Goal: Task Accomplishment & Management: Manage account settings

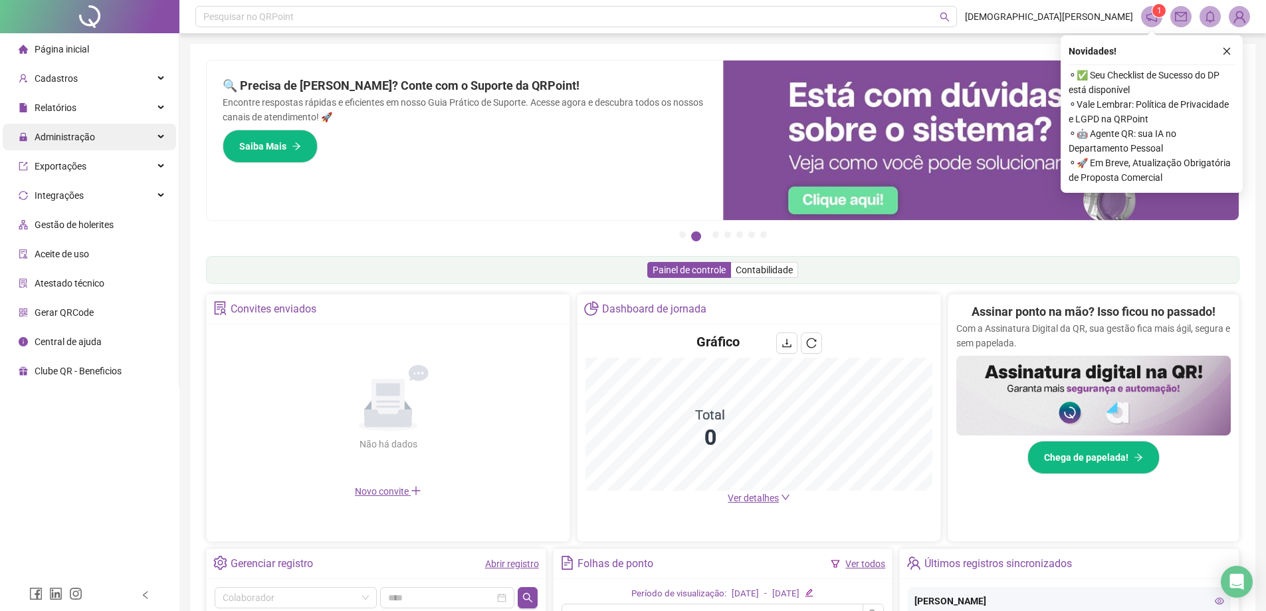
click at [98, 134] on div "Administração" at bounding box center [90, 137] width 174 height 27
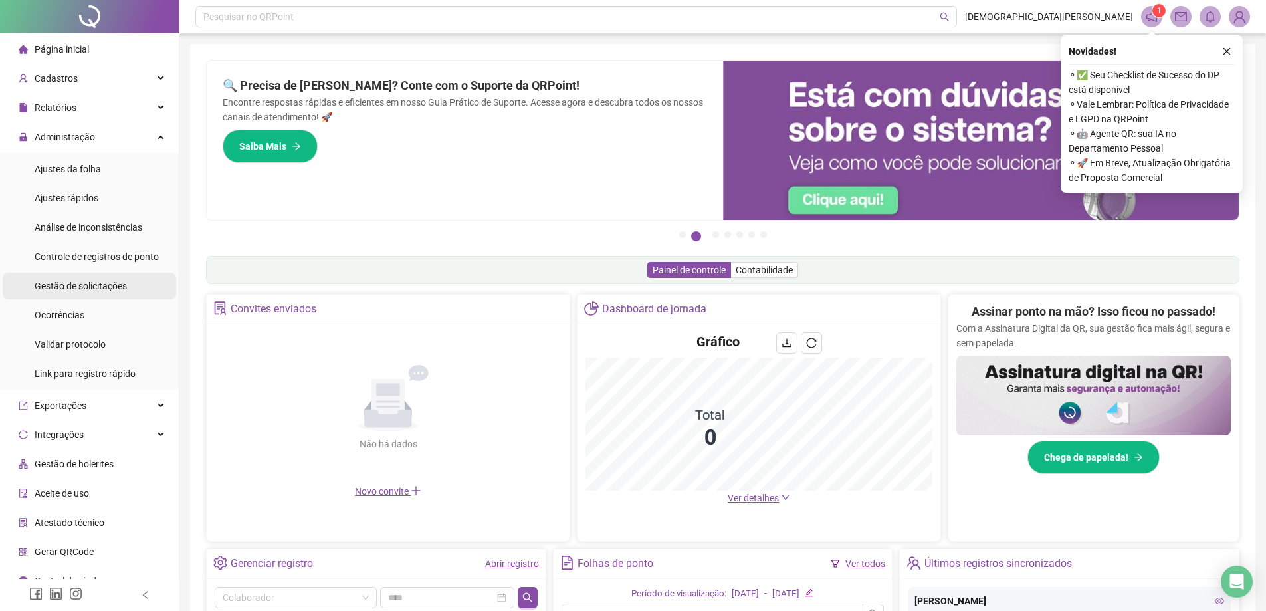
click at [125, 284] on span "Gestão de solicitações" at bounding box center [81, 286] width 92 height 11
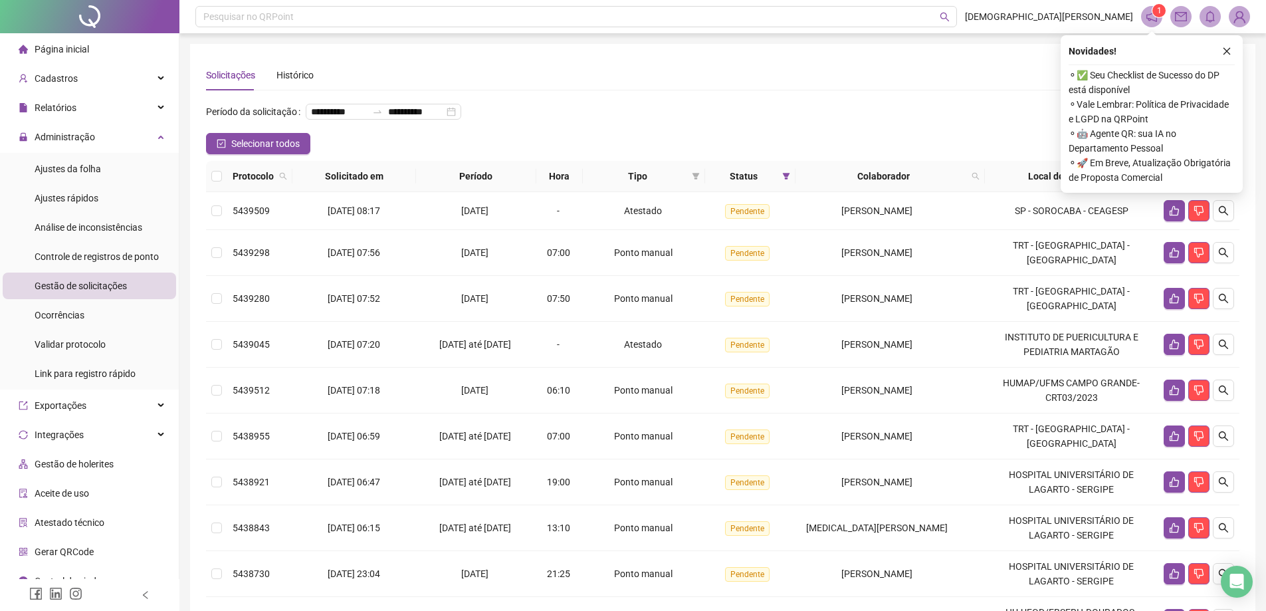
drag, startPoint x: 116, startPoint y: 258, endPoint x: 93, endPoint y: 287, distance: 36.4
click at [115, 258] on span "Controle de registros de ponto" at bounding box center [97, 256] width 124 height 11
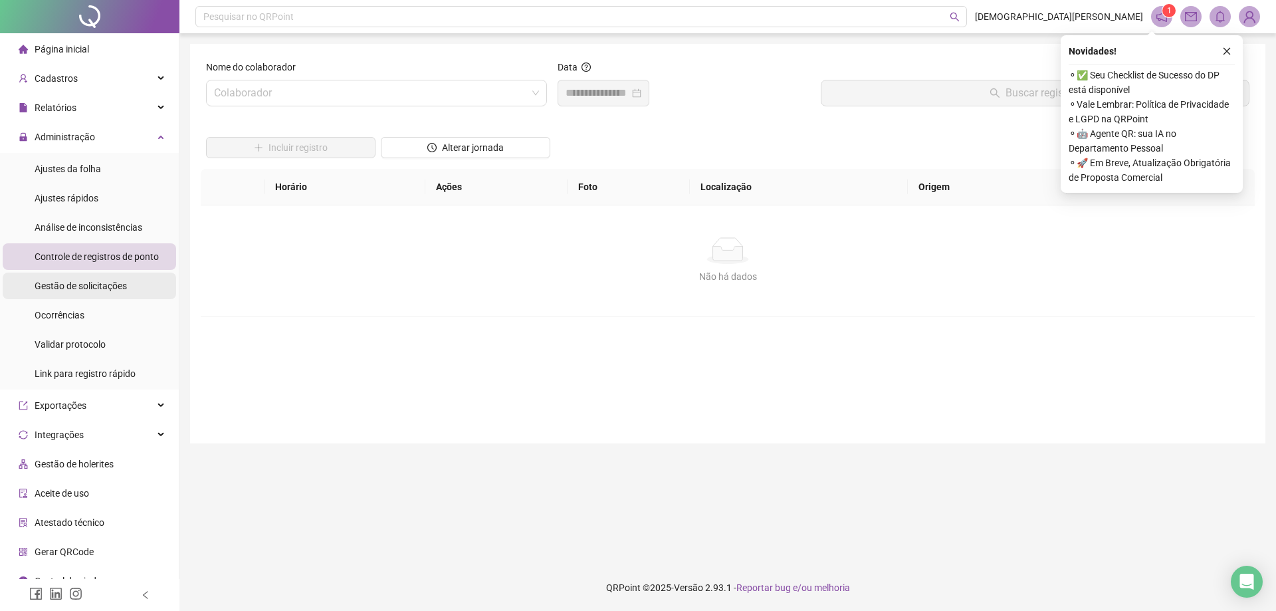
click at [93, 287] on span "Gestão de solicitações" at bounding box center [81, 286] width 92 height 11
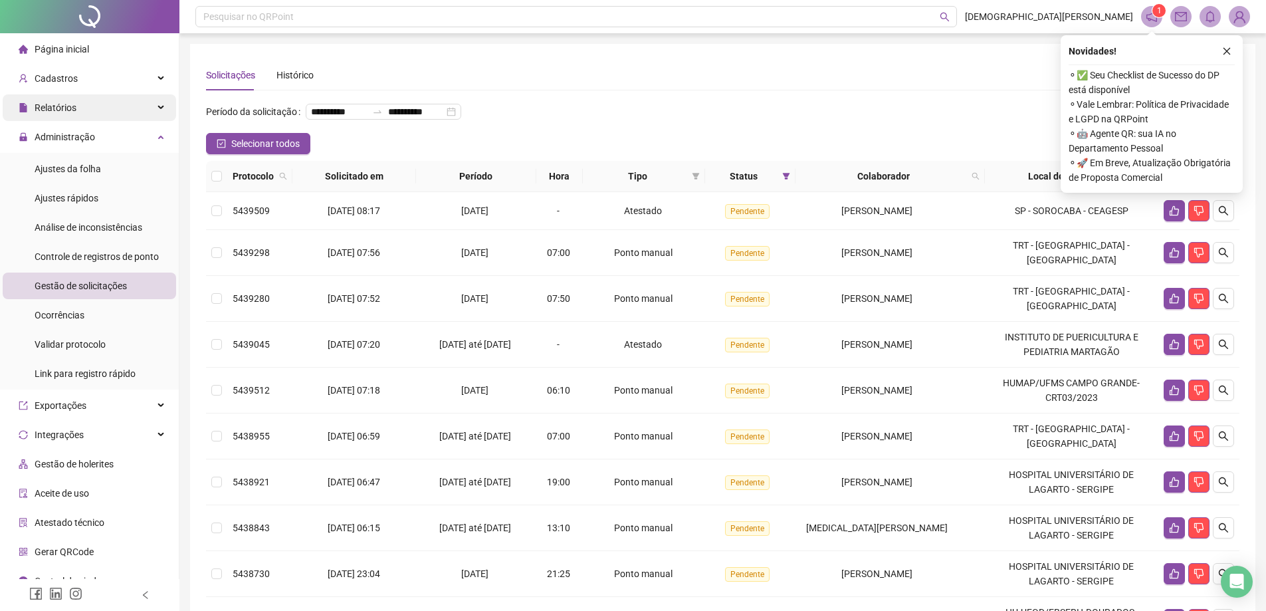
click at [79, 108] on div "Relatórios" at bounding box center [90, 107] width 174 height 27
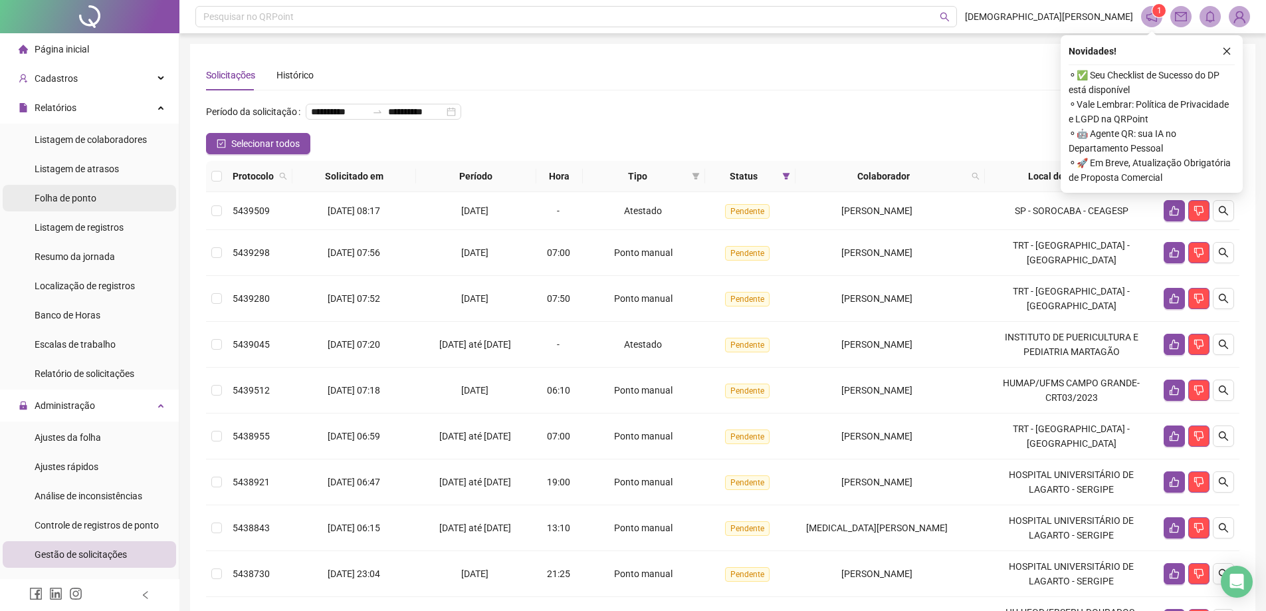
click at [65, 194] on span "Folha de ponto" at bounding box center [66, 198] width 62 height 11
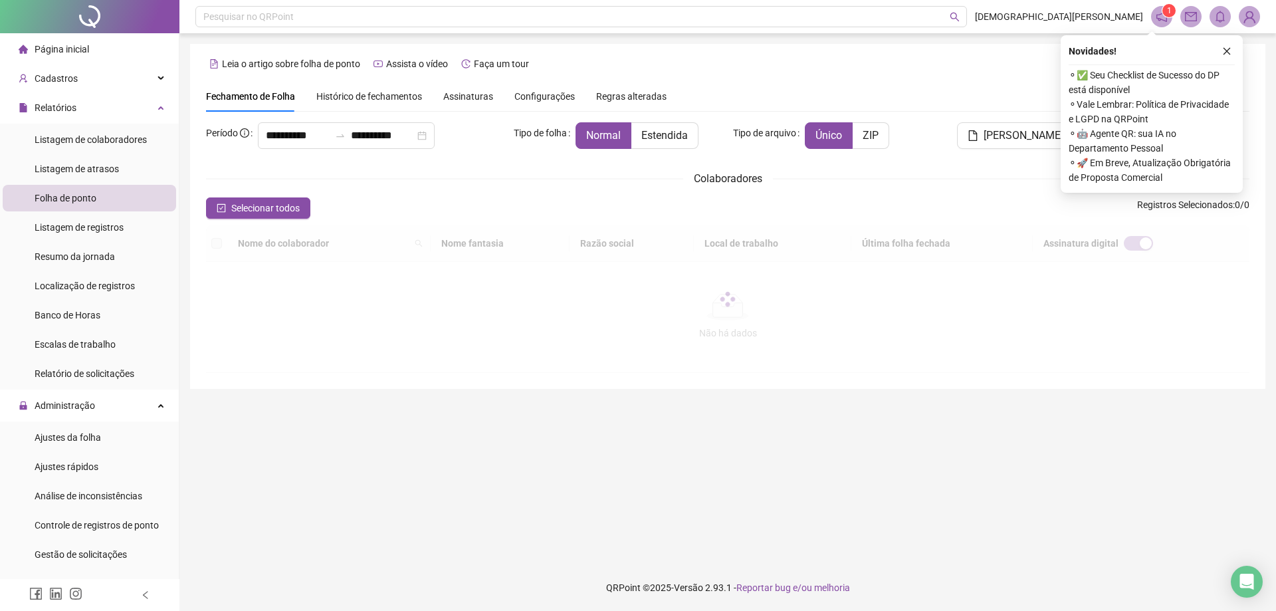
type input "**********"
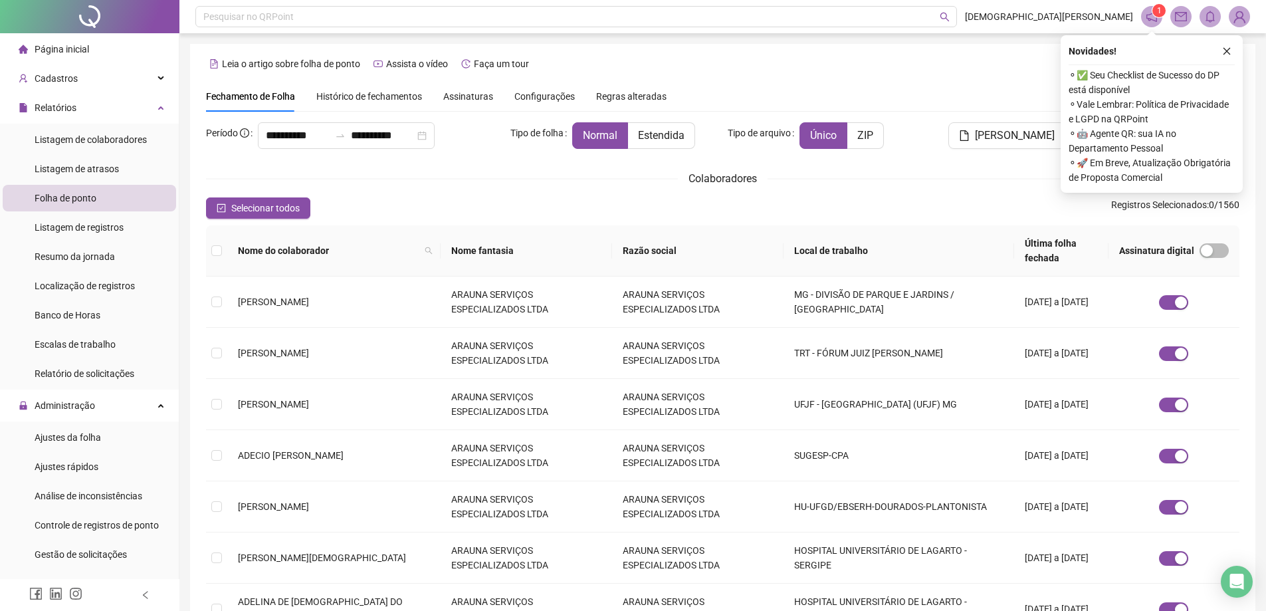
click at [384, 91] on span "Histórico de fechamentos" at bounding box center [369, 96] width 106 height 11
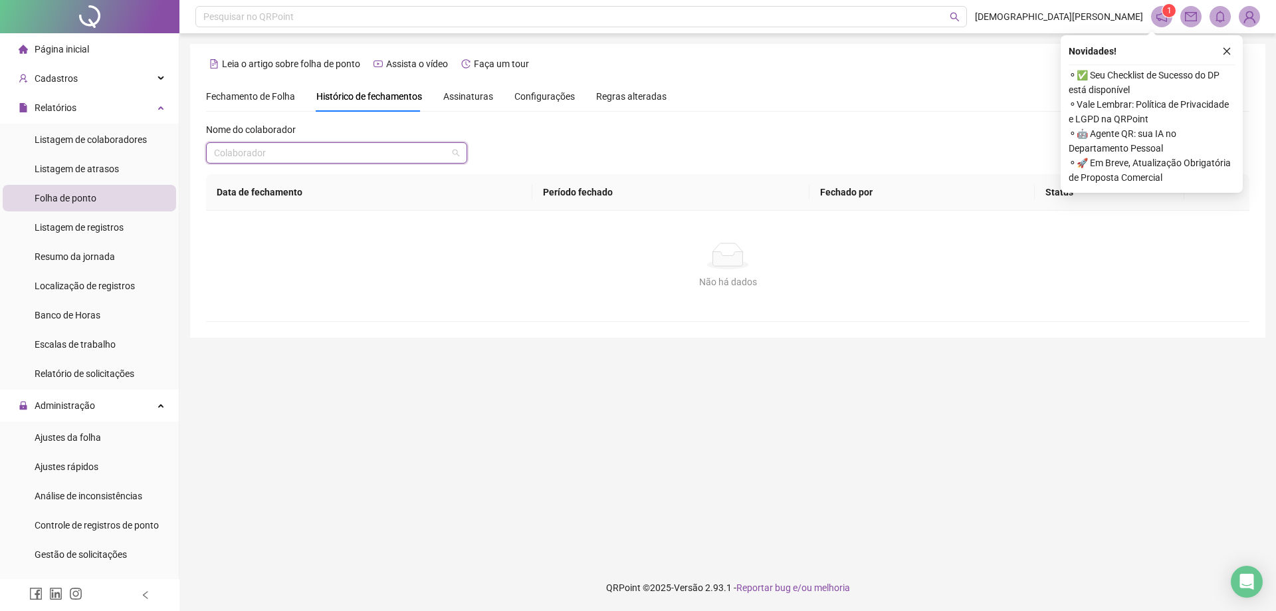
click at [327, 158] on input "search" at bounding box center [330, 153] width 233 height 20
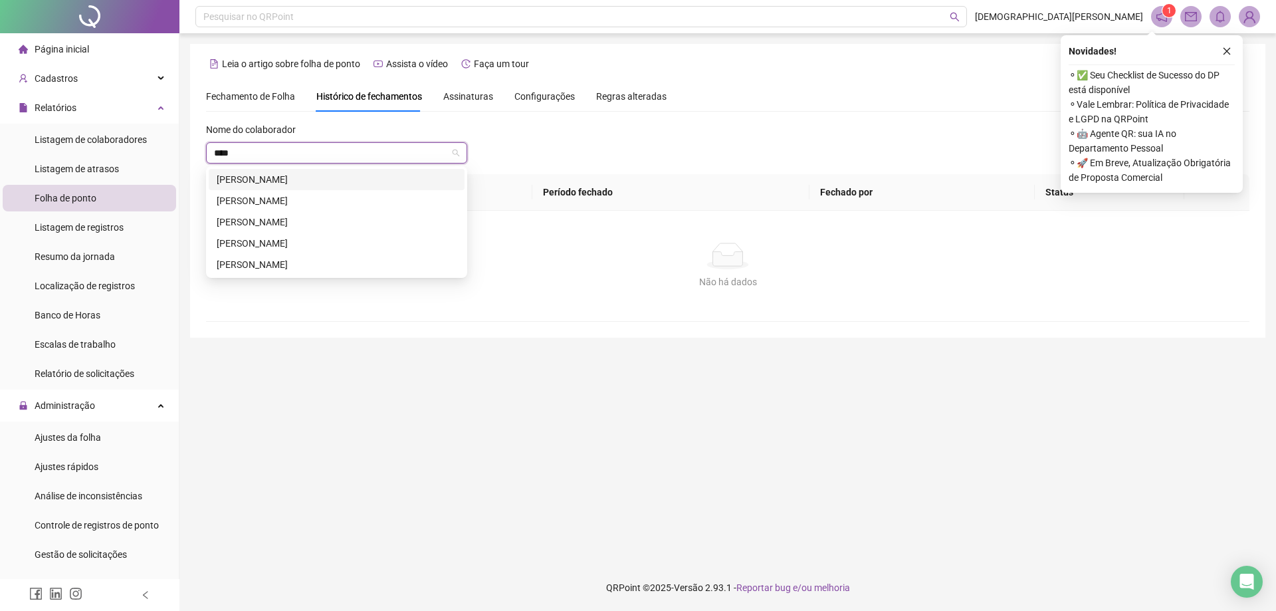
type input "*****"
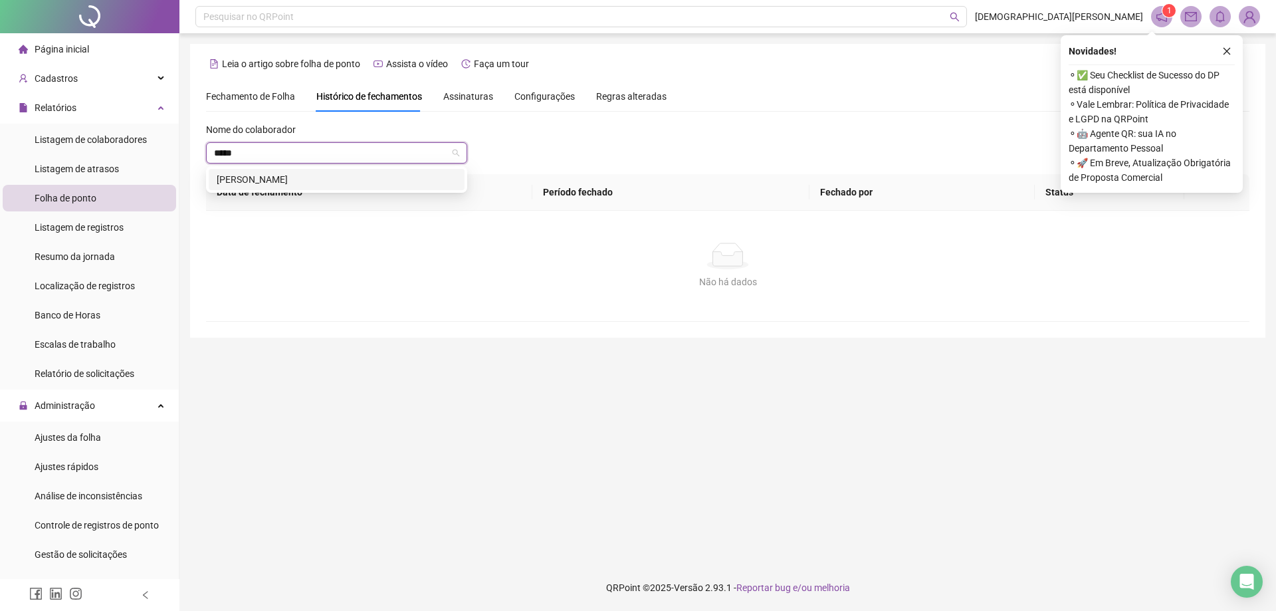
click at [389, 174] on div "[PERSON_NAME]" at bounding box center [337, 179] width 240 height 15
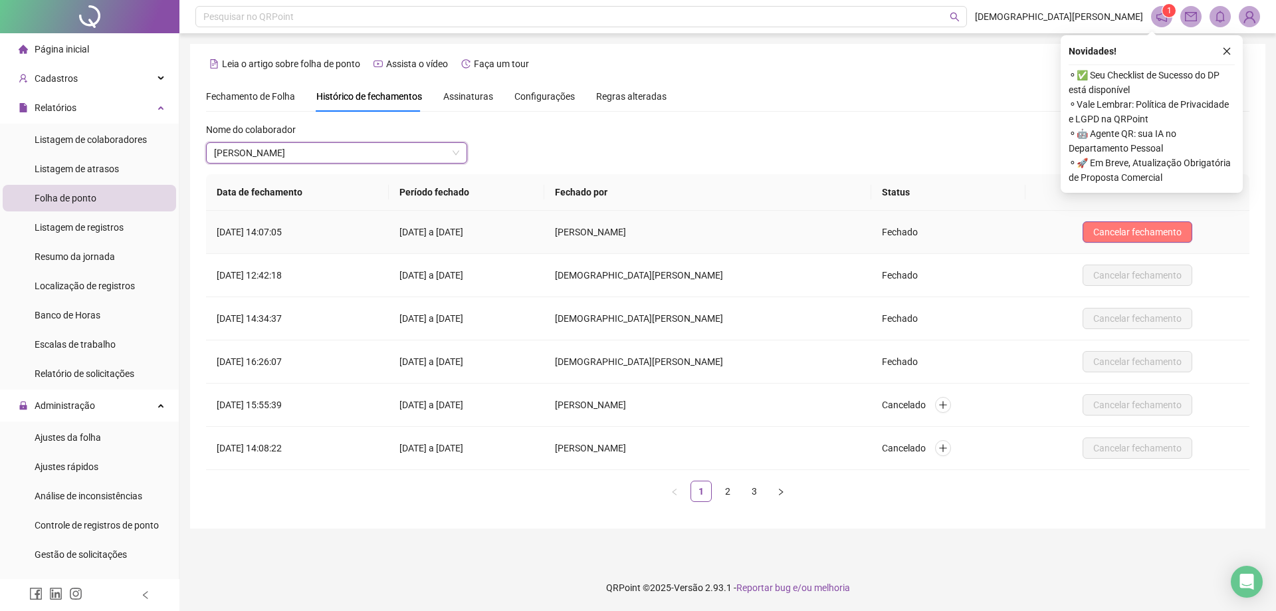
click at [1140, 229] on span "Cancelar fechamento" at bounding box center [1138, 232] width 88 height 15
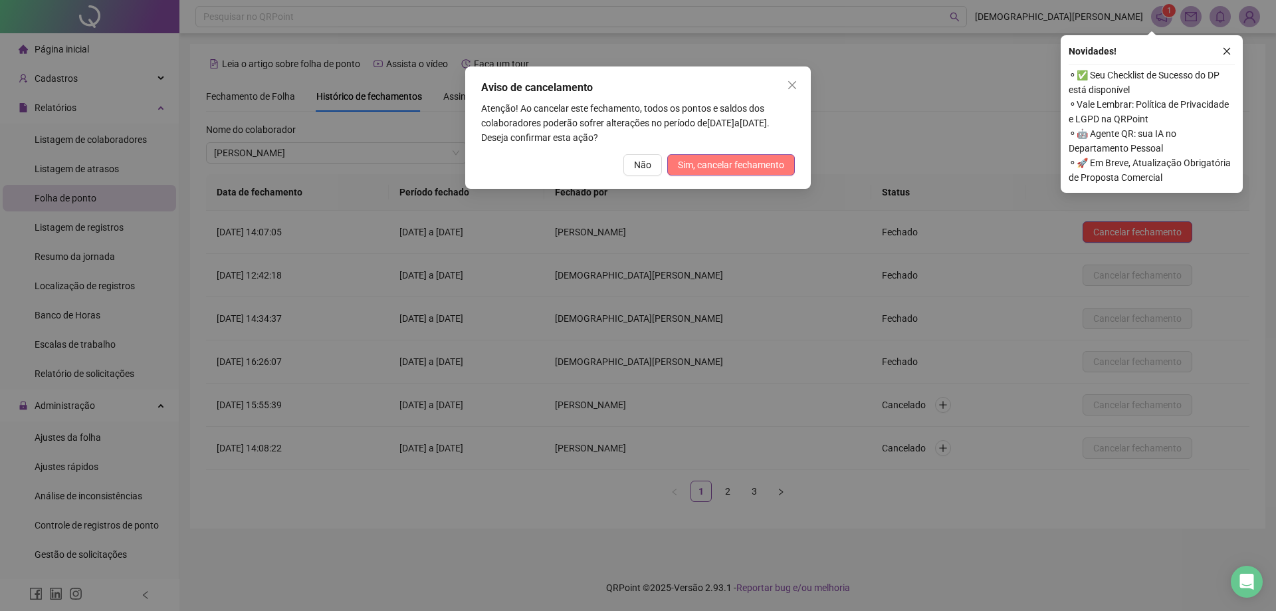
click at [708, 155] on button "Sim, cancelar fechamento" at bounding box center [731, 164] width 128 height 21
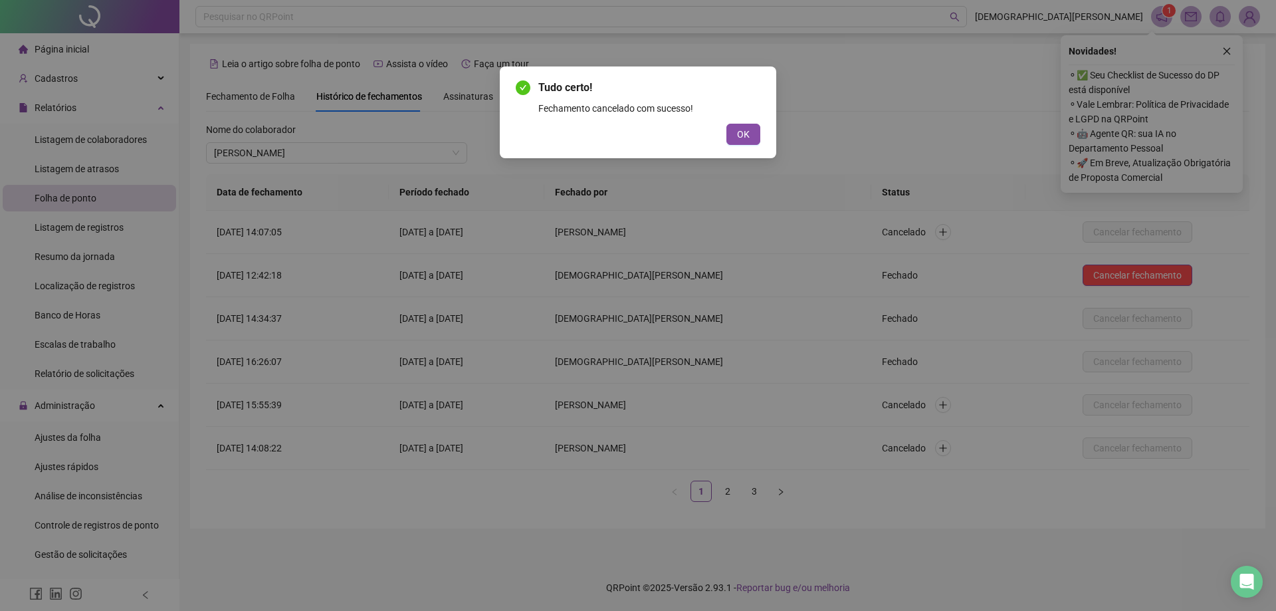
drag, startPoint x: 731, startPoint y: 140, endPoint x: 715, endPoint y: 154, distance: 20.8
click at [733, 140] on button "OK" at bounding box center [744, 134] width 34 height 21
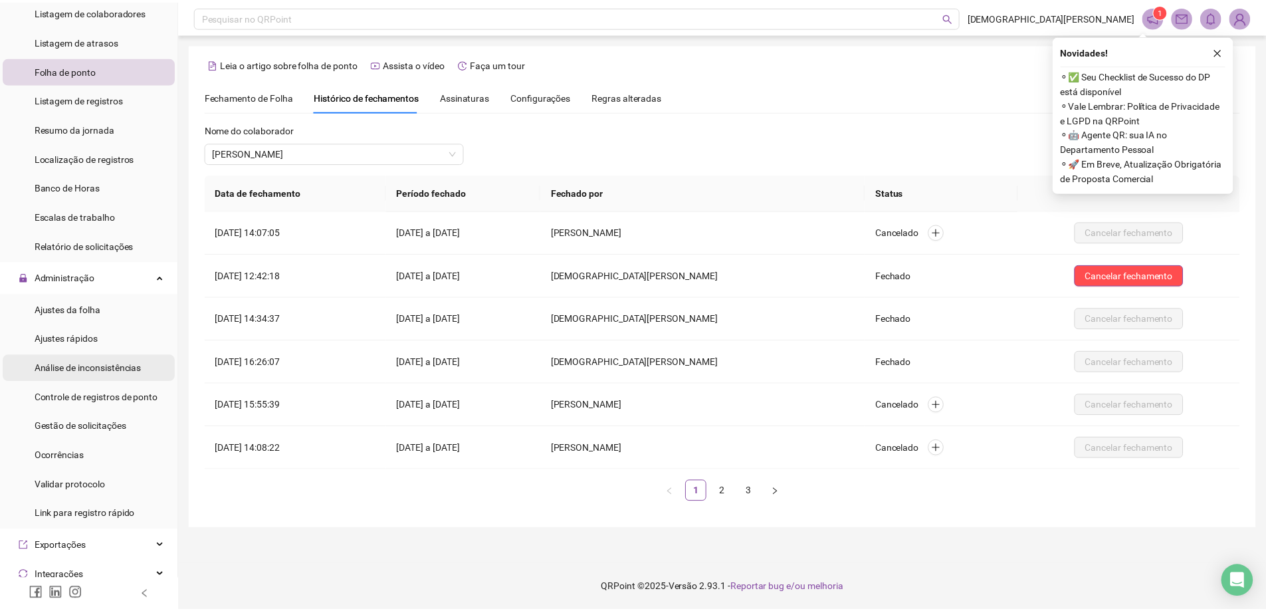
scroll to position [133, 0]
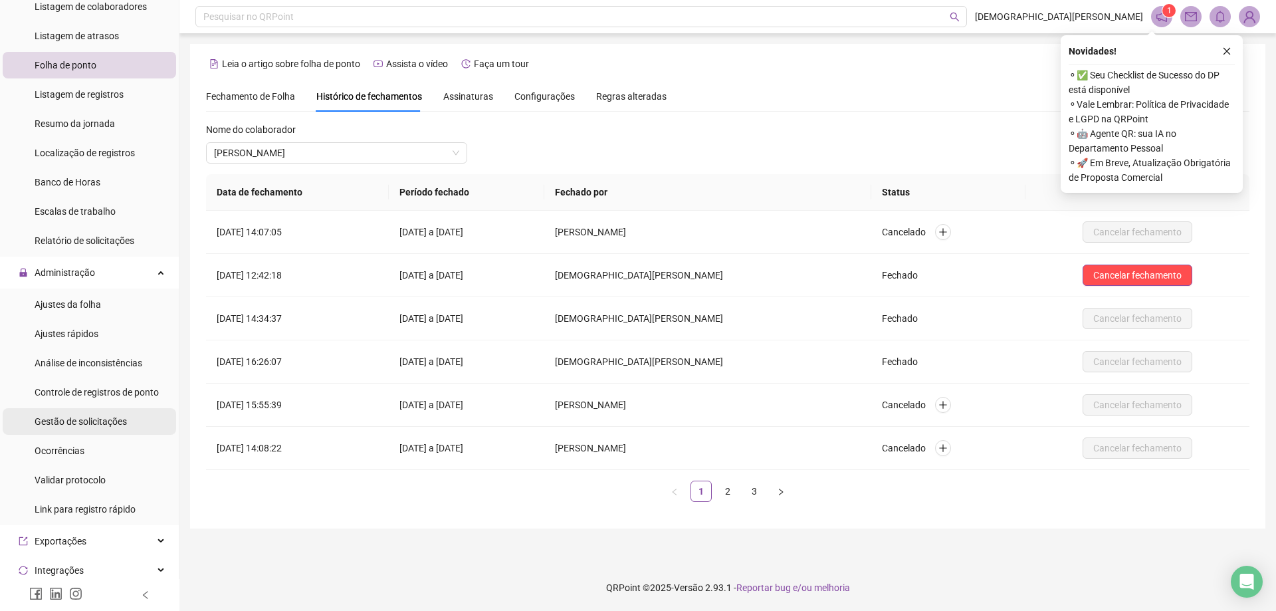
click at [92, 421] on span "Gestão de solicitações" at bounding box center [81, 421] width 92 height 11
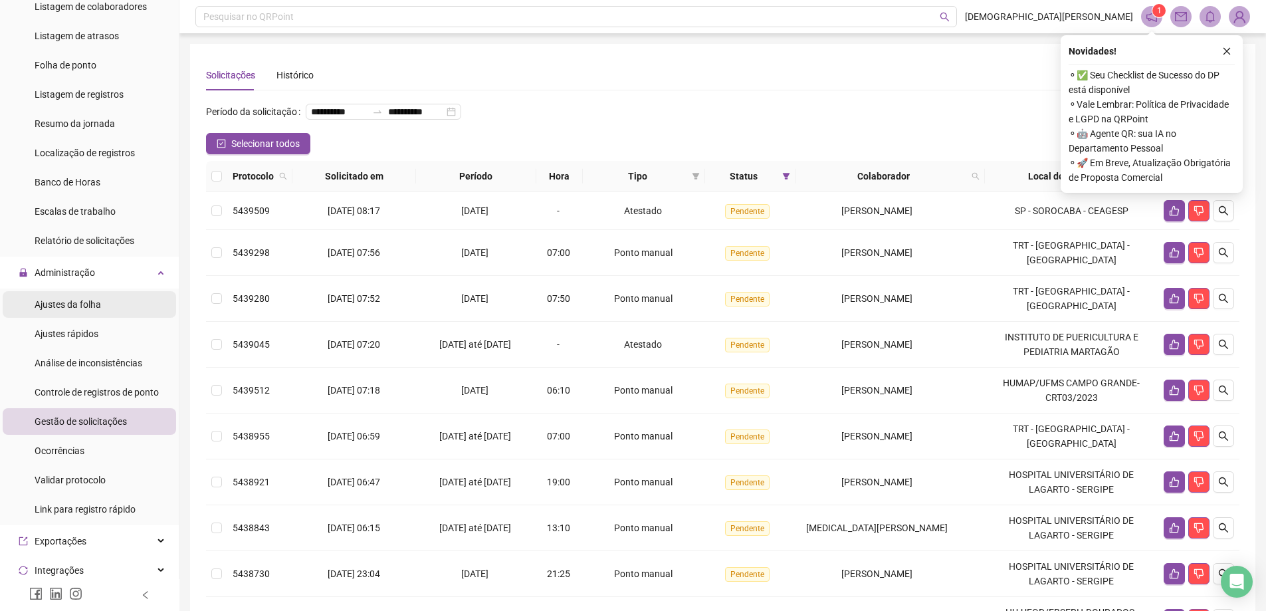
click at [57, 306] on span "Ajustes da folha" at bounding box center [68, 304] width 66 height 11
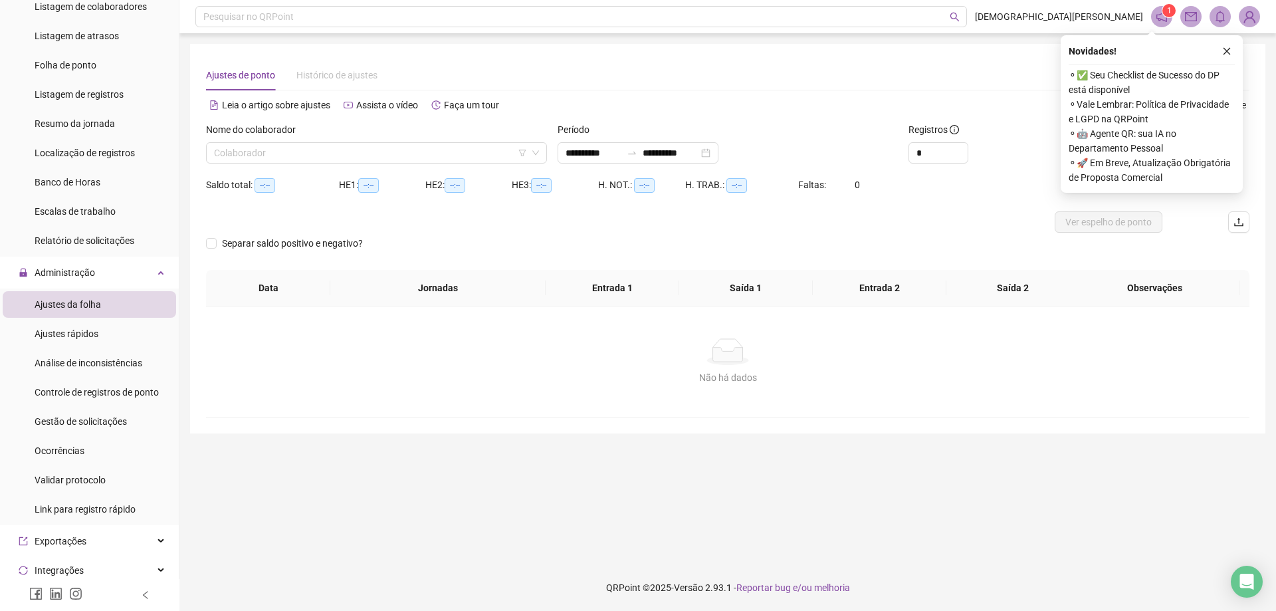
type input "**********"
click at [453, 156] on input "search" at bounding box center [370, 153] width 313 height 20
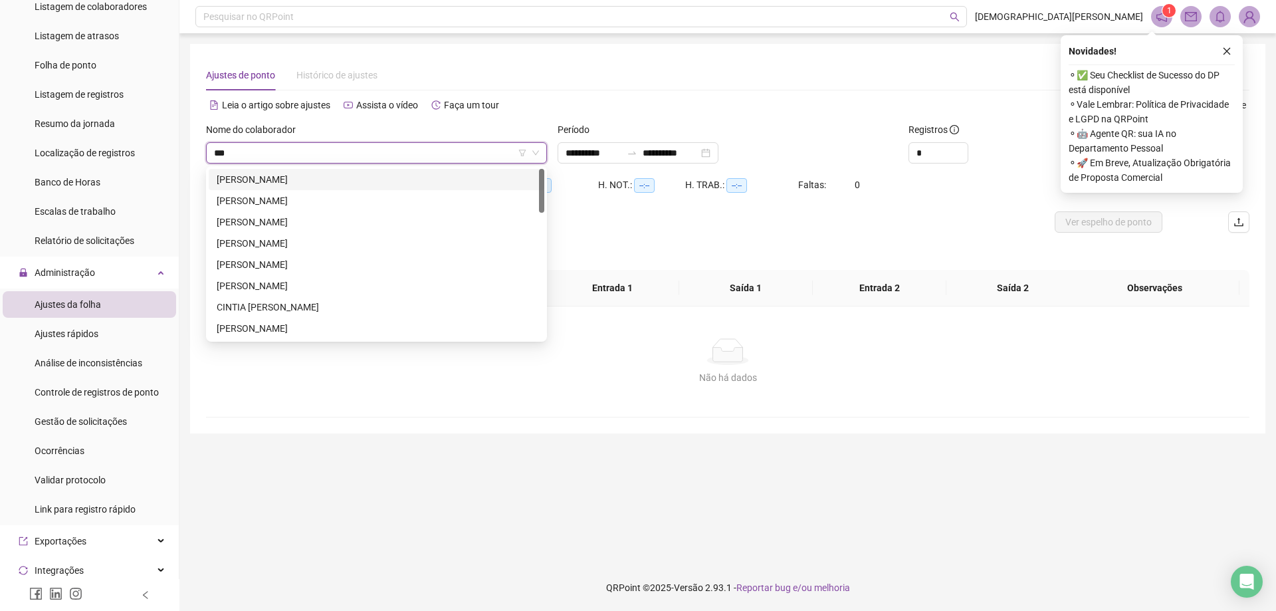
type input "****"
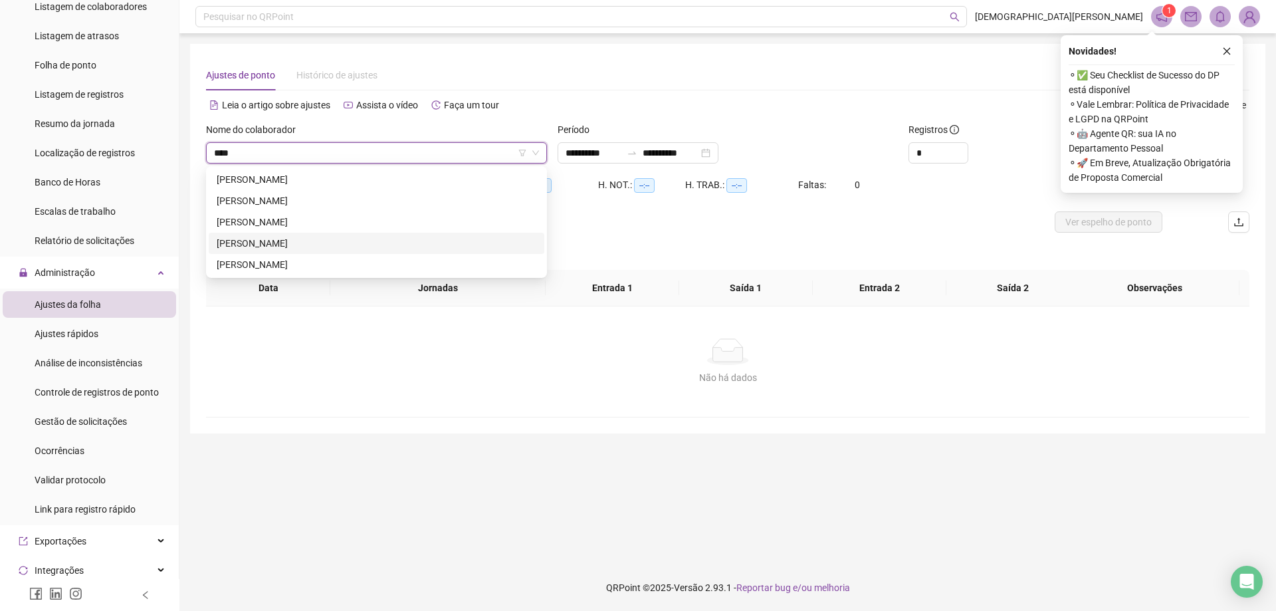
click at [241, 237] on div "[PERSON_NAME]" at bounding box center [377, 243] width 320 height 15
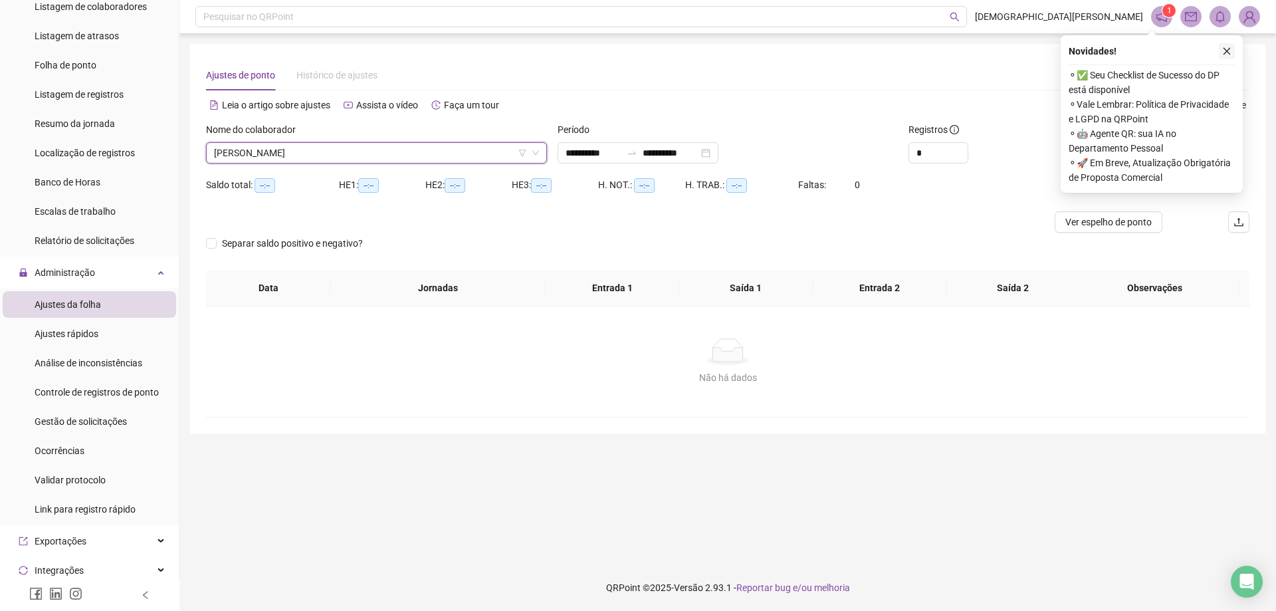
click at [1226, 52] on icon "close" at bounding box center [1226, 51] width 9 height 9
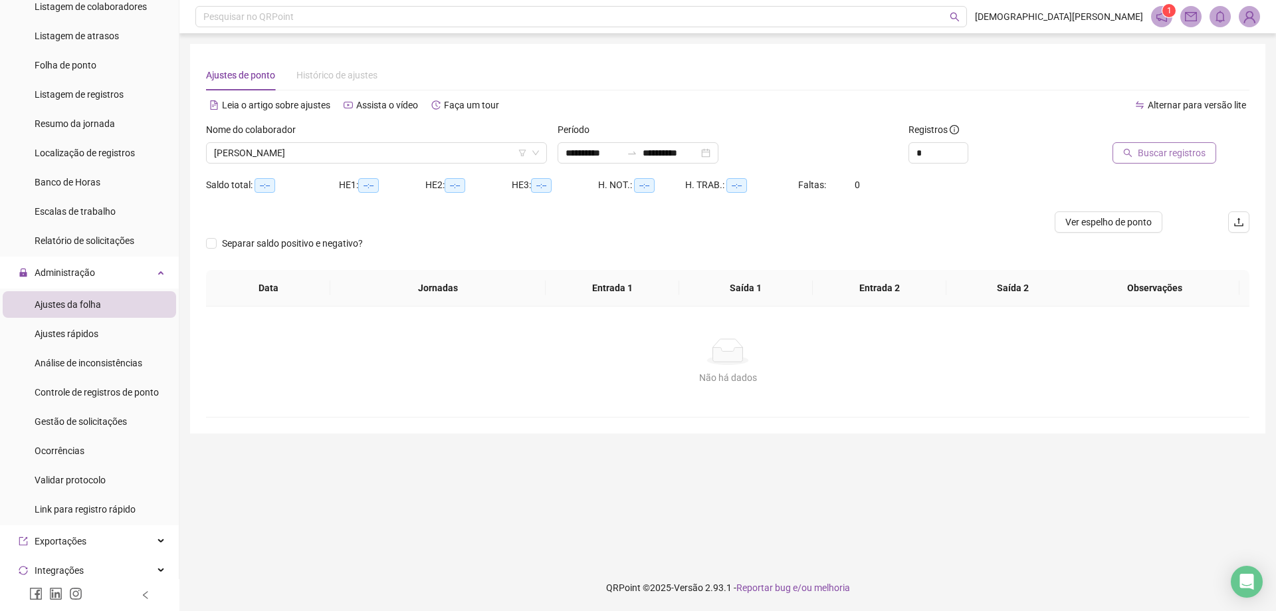
click at [1158, 152] on span "Buscar registros" at bounding box center [1172, 153] width 68 height 15
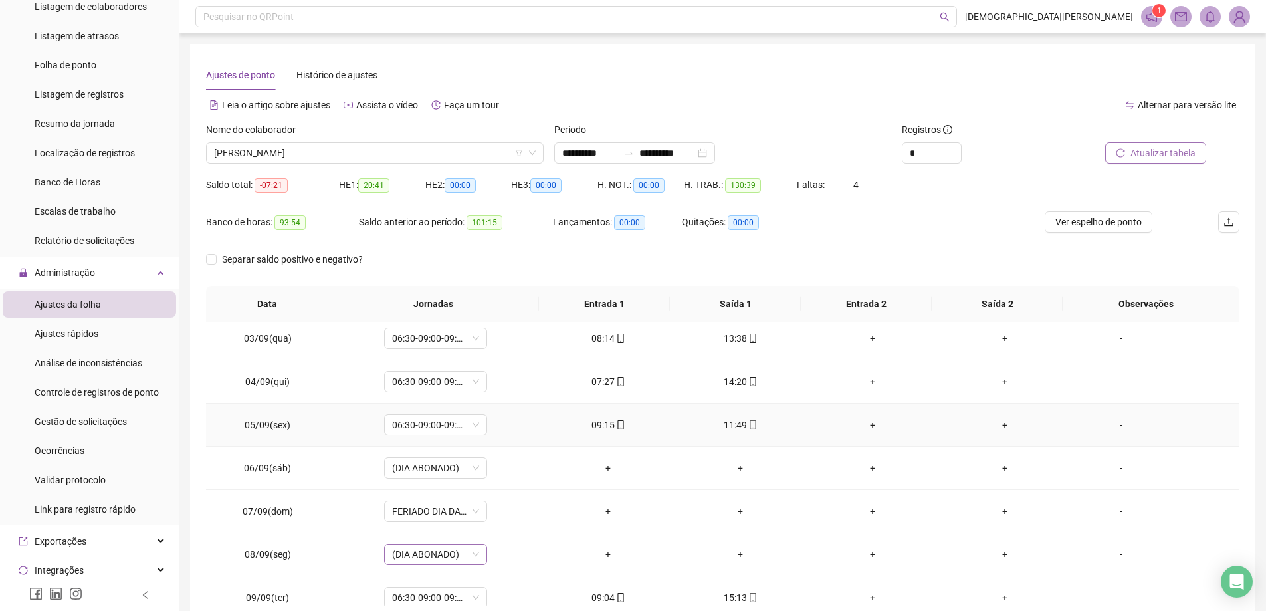
scroll to position [417, 0]
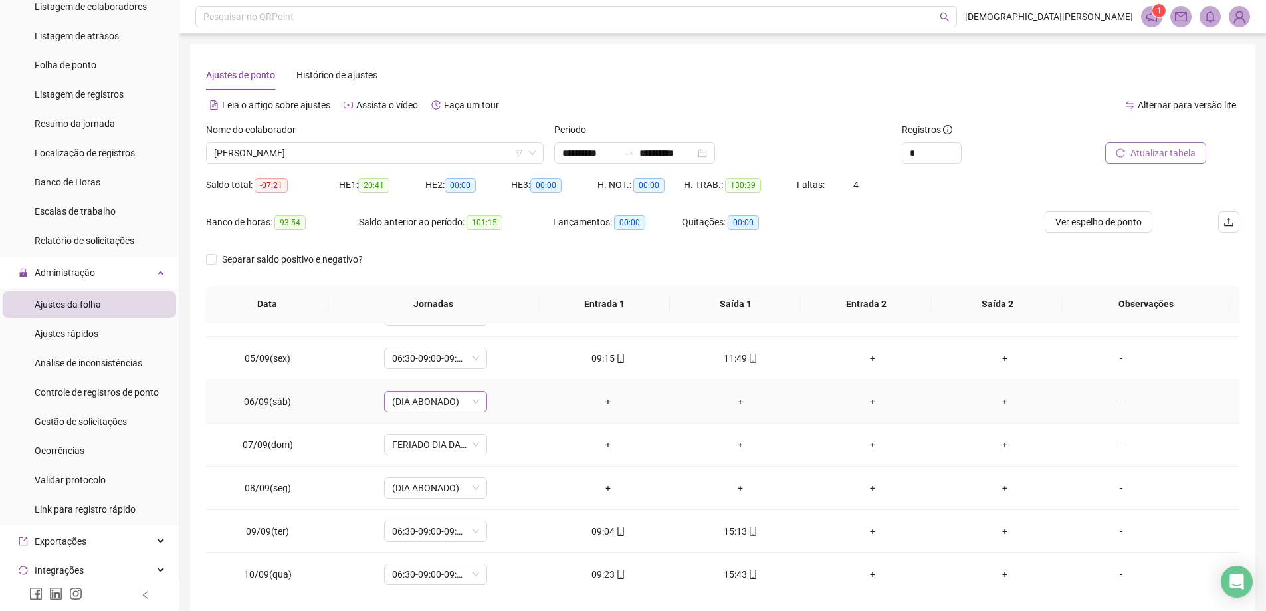
click at [404, 406] on span "(DIA ABONADO)" at bounding box center [435, 402] width 87 height 20
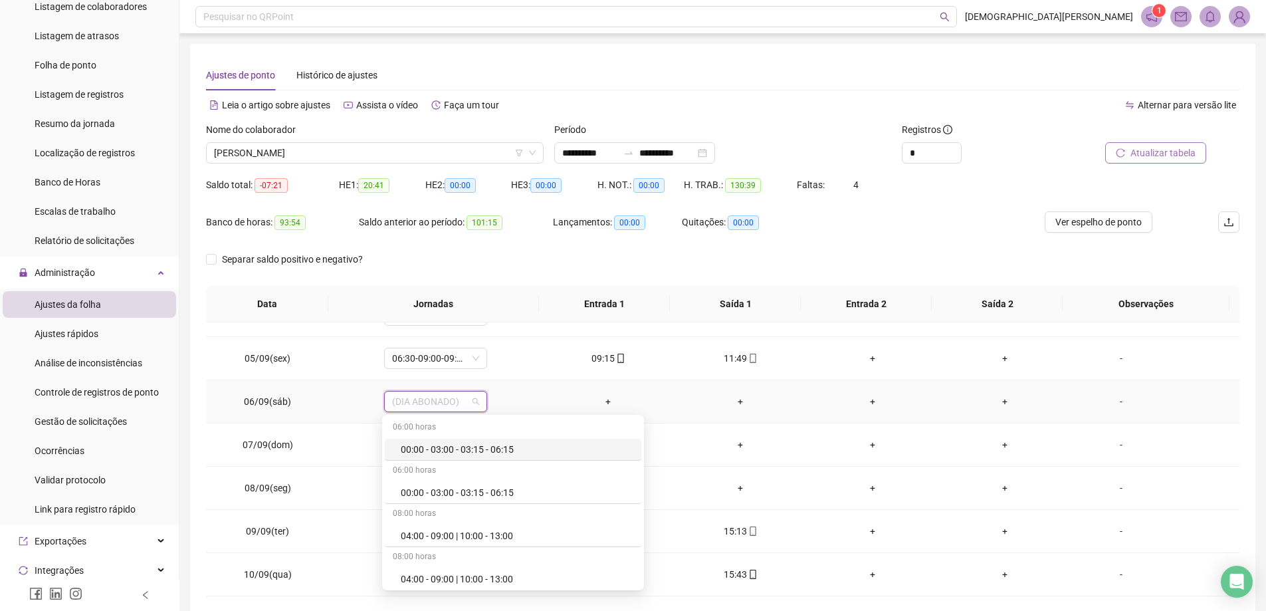
click at [578, 384] on td "+" at bounding box center [608, 401] width 132 height 43
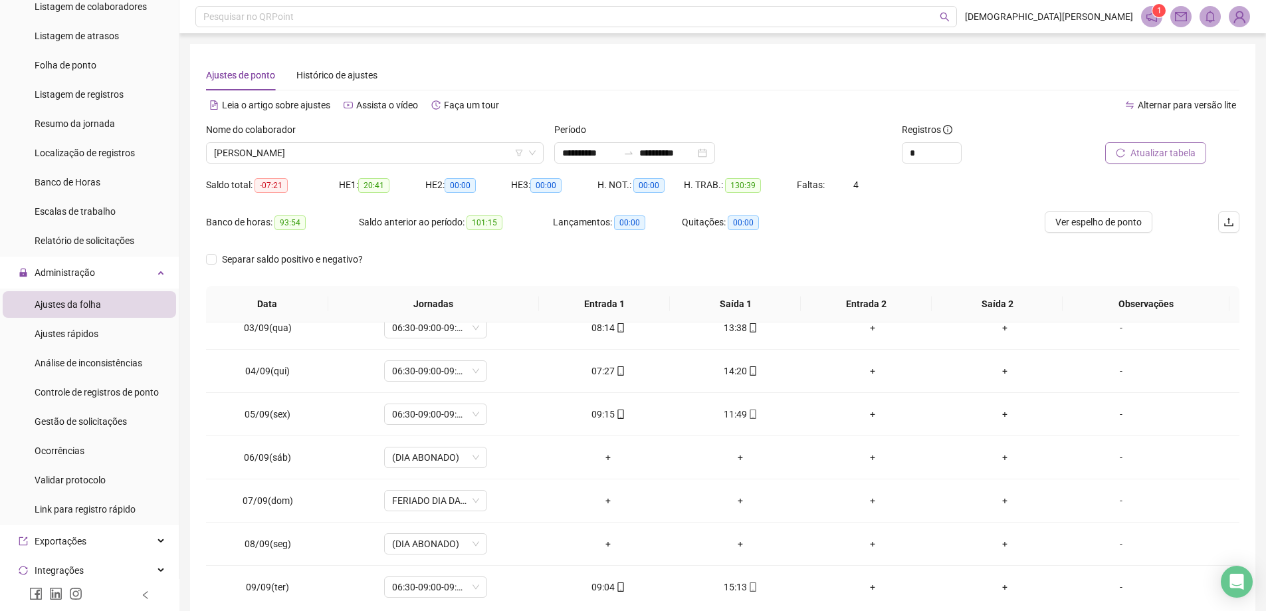
scroll to position [399, 0]
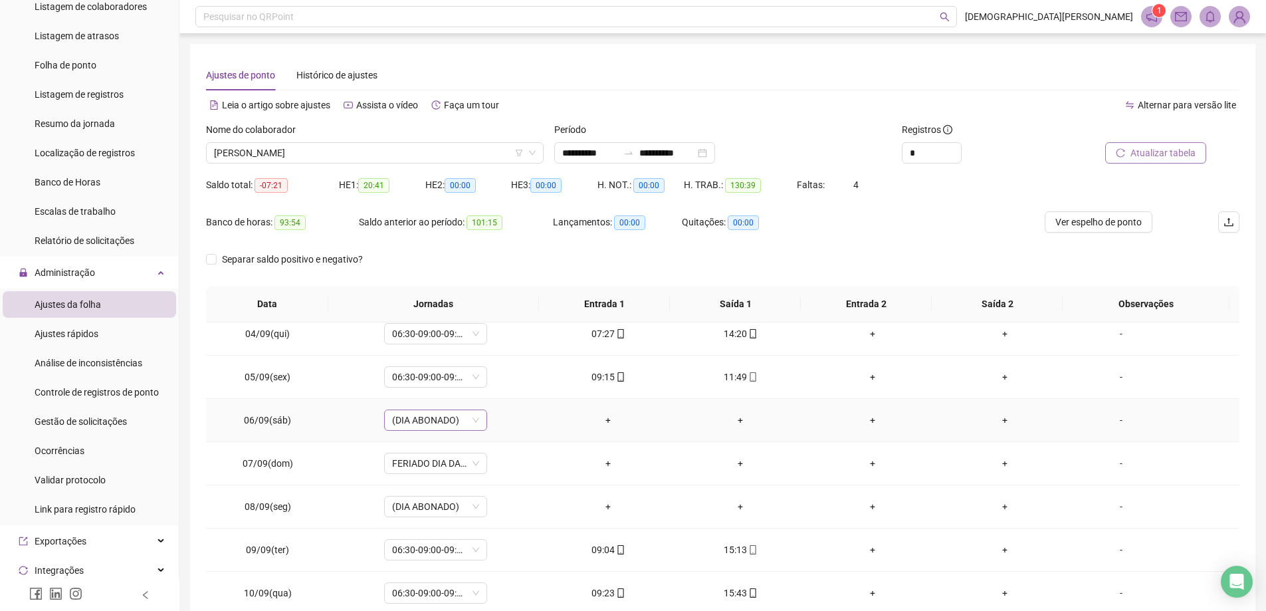
click at [445, 427] on span "(DIA ABONADO)" at bounding box center [435, 420] width 87 height 20
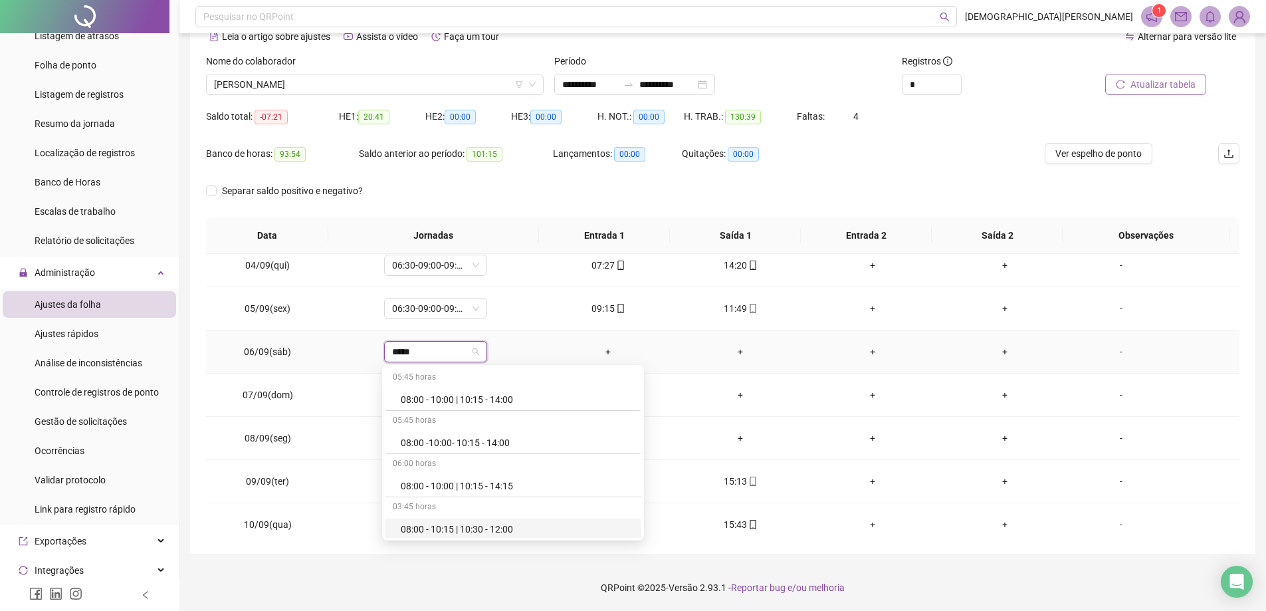
scroll to position [66, 0]
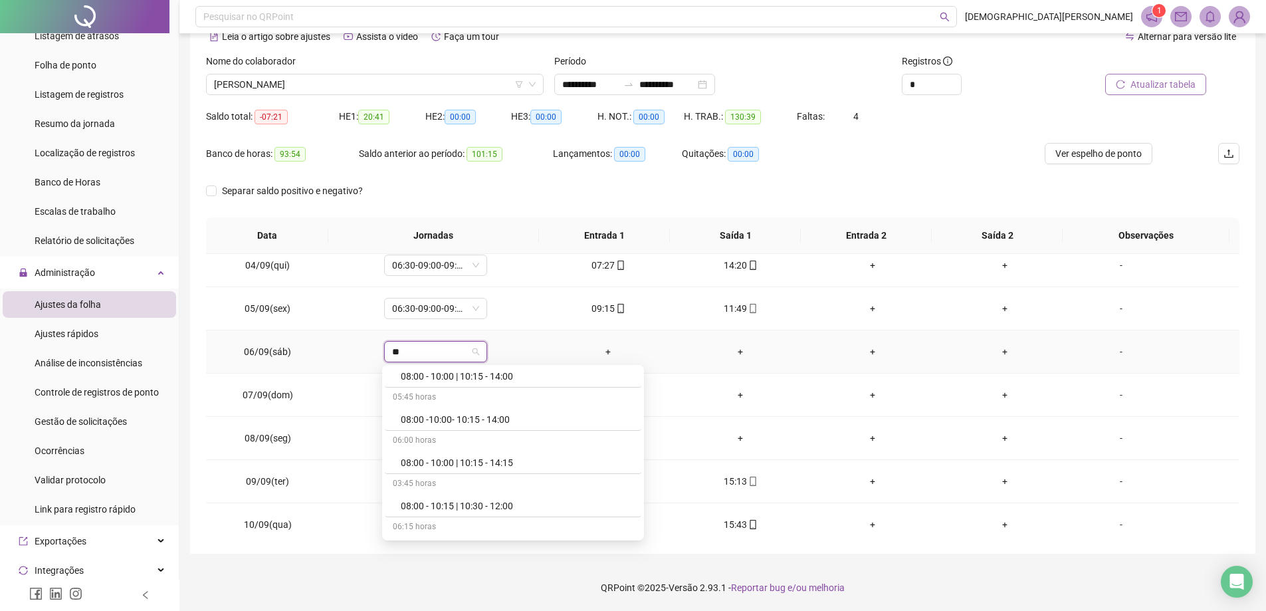
type input "*"
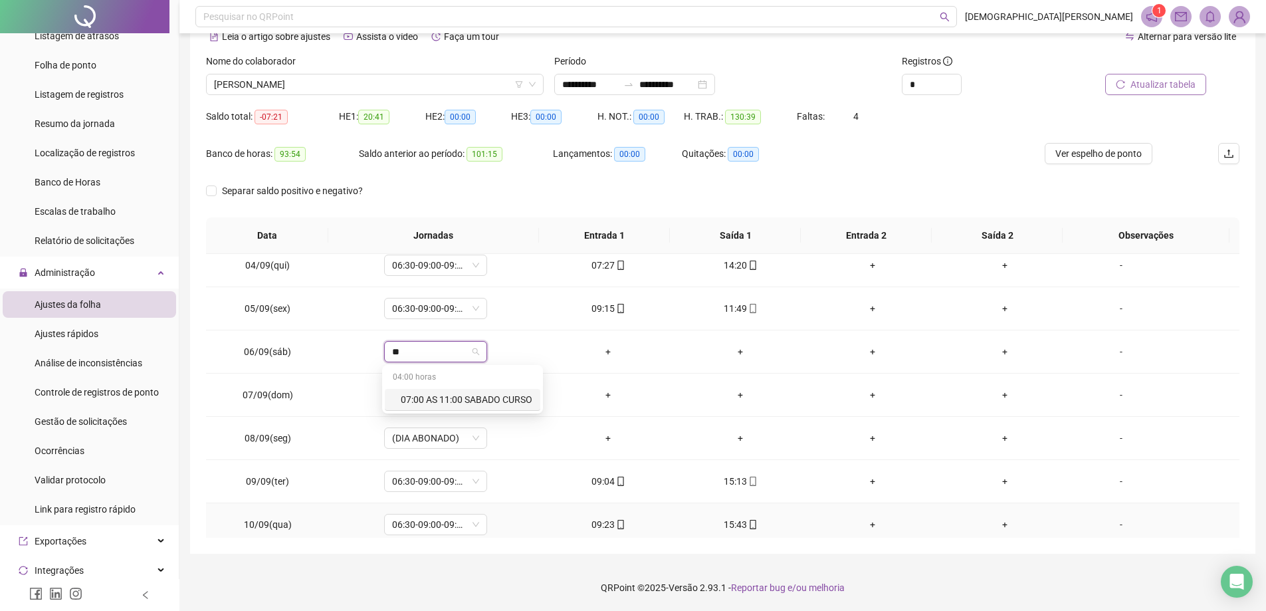
type input "***"
click at [445, 396] on div "07:00 AS 11:00 SABADO CURSO" at bounding box center [467, 399] width 132 height 15
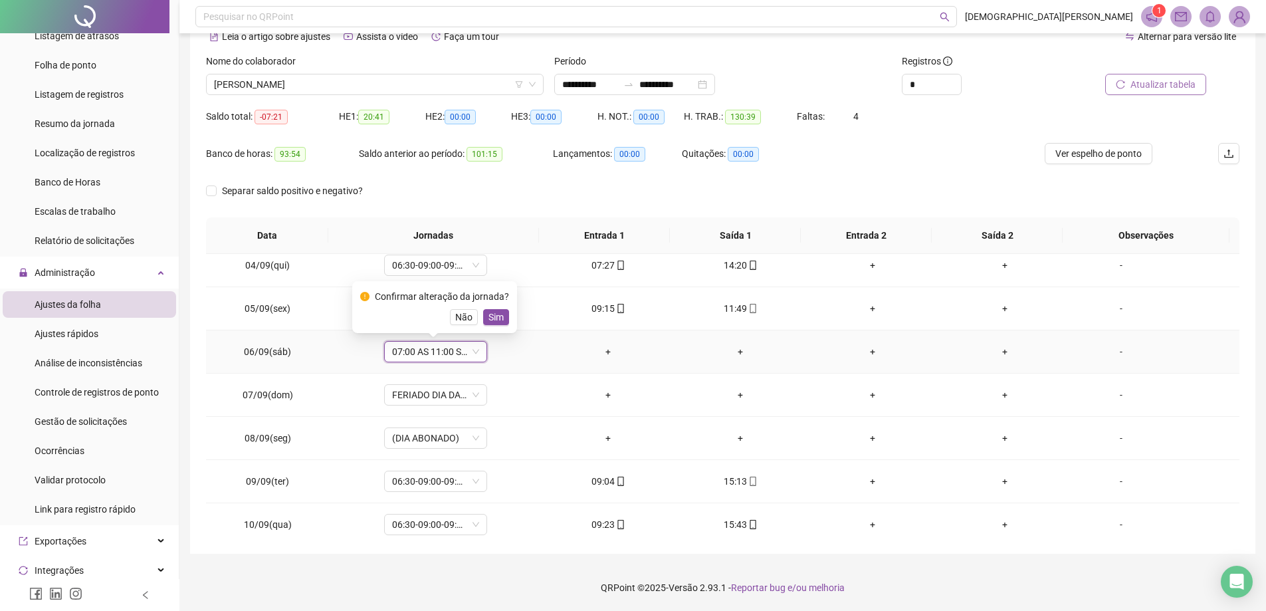
click at [495, 304] on div "Confirmar alteração da jornada? Não Sim" at bounding box center [434, 307] width 149 height 36
click at [499, 317] on span "Sim" at bounding box center [496, 317] width 15 height 15
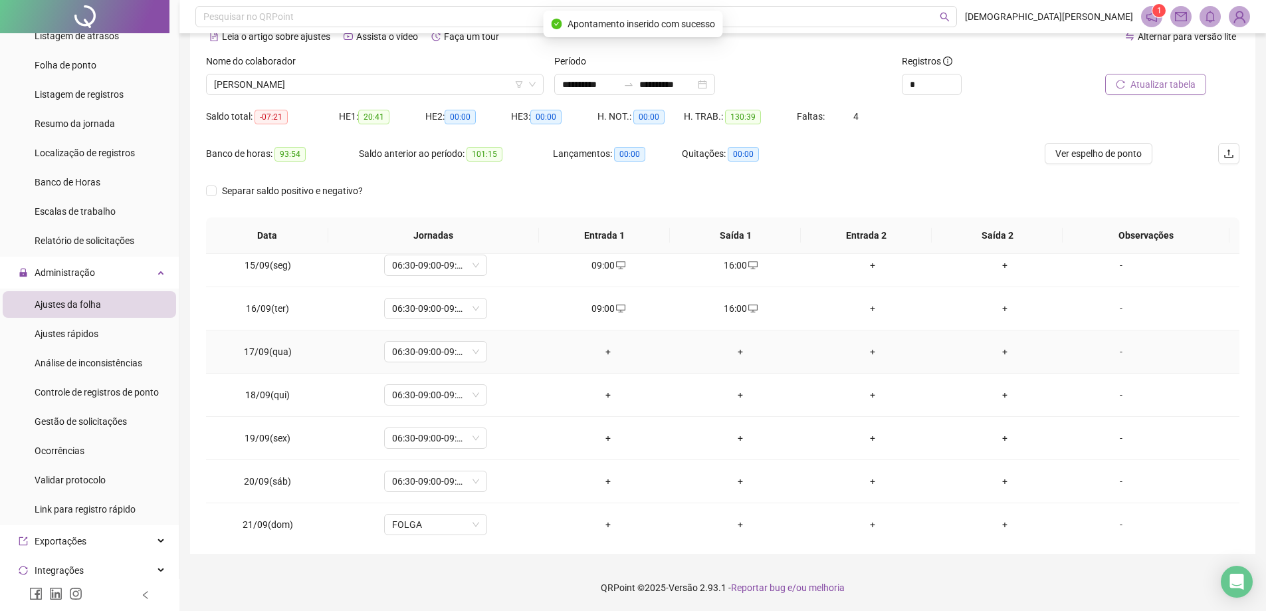
scroll to position [883, 0]
